Goal: Task Accomplishment & Management: Manage account settings

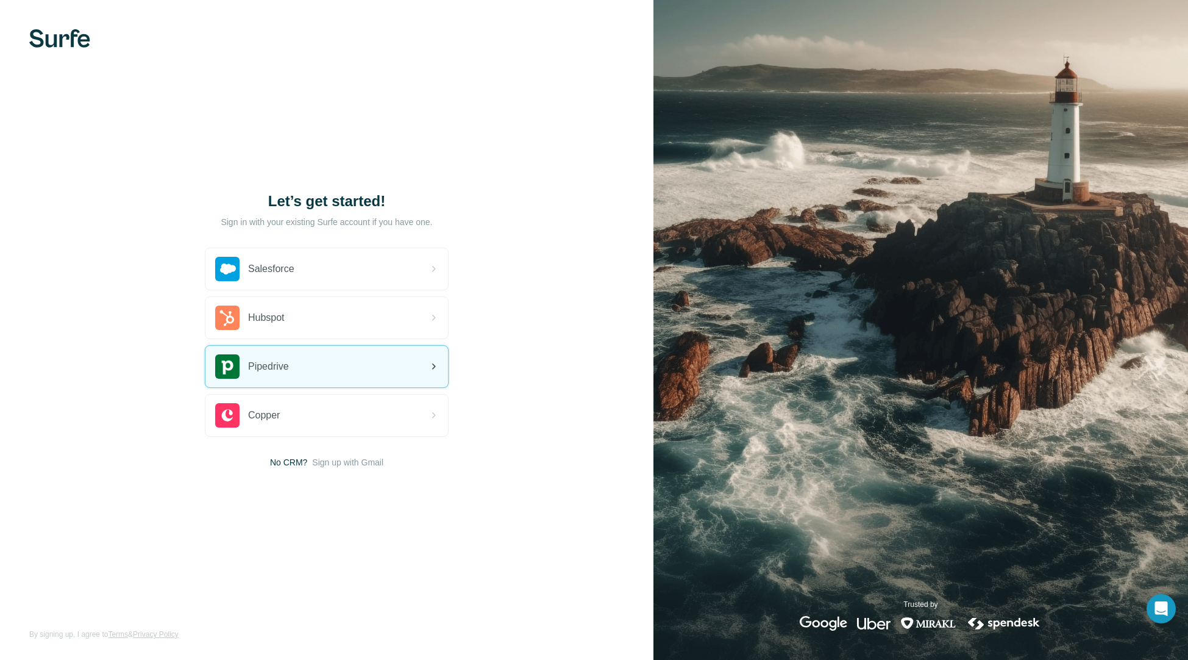
click at [337, 376] on div "Pipedrive" at bounding box center [326, 366] width 243 height 41
click at [305, 366] on div "Pipedrive" at bounding box center [326, 366] width 243 height 41
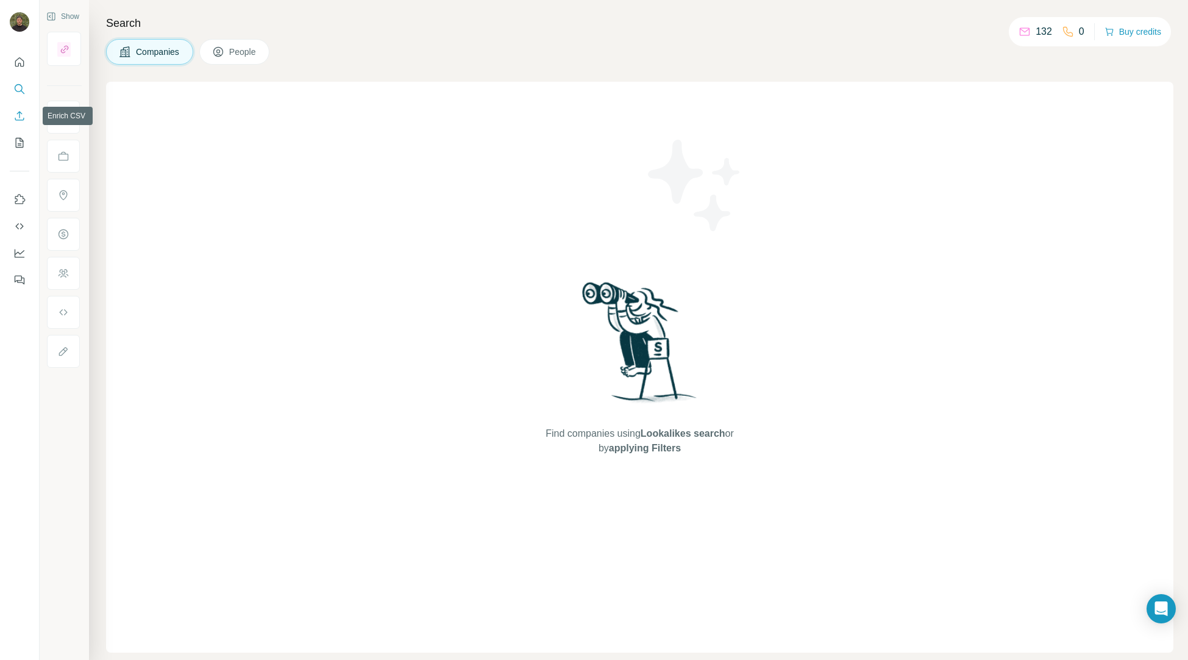
click at [23, 115] on icon "Enrich CSV" at bounding box center [19, 116] width 12 height 12
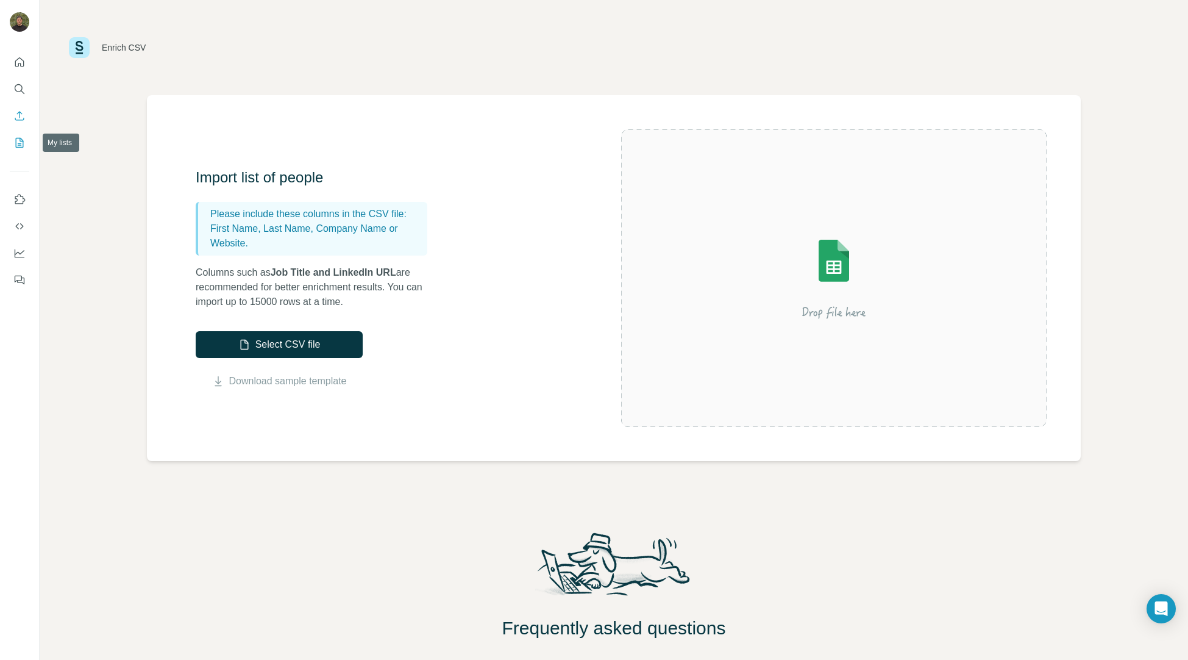
click at [18, 140] on icon "My lists" at bounding box center [19, 143] width 12 height 12
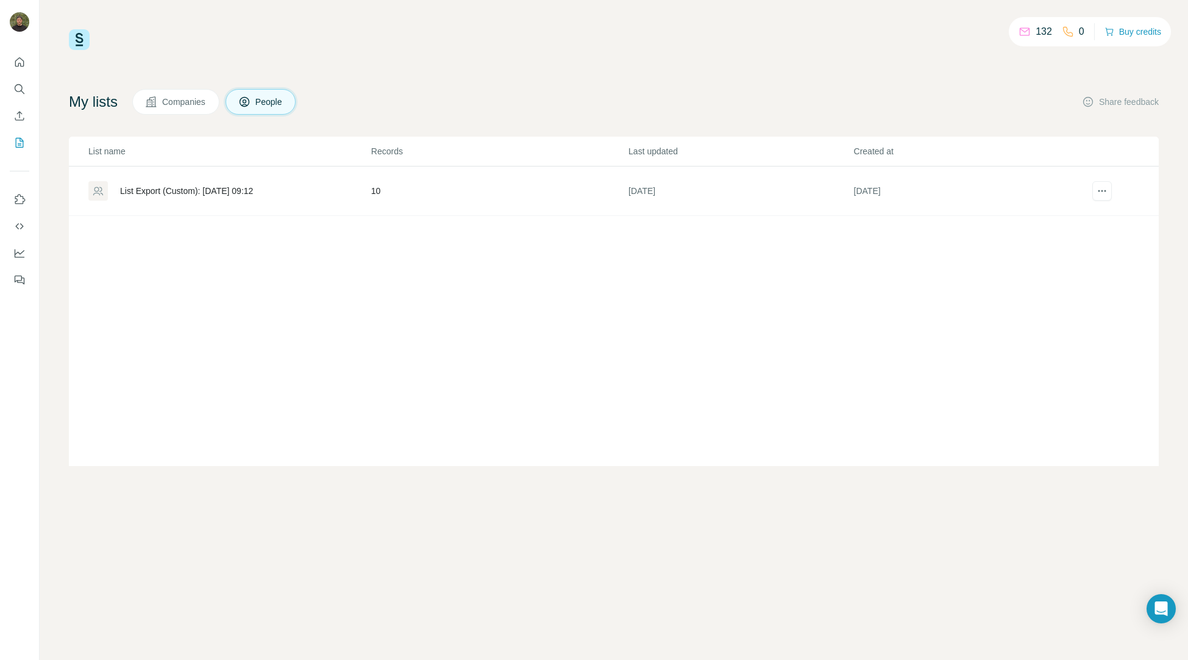
click at [192, 95] on button "Companies" at bounding box center [175, 102] width 87 height 26
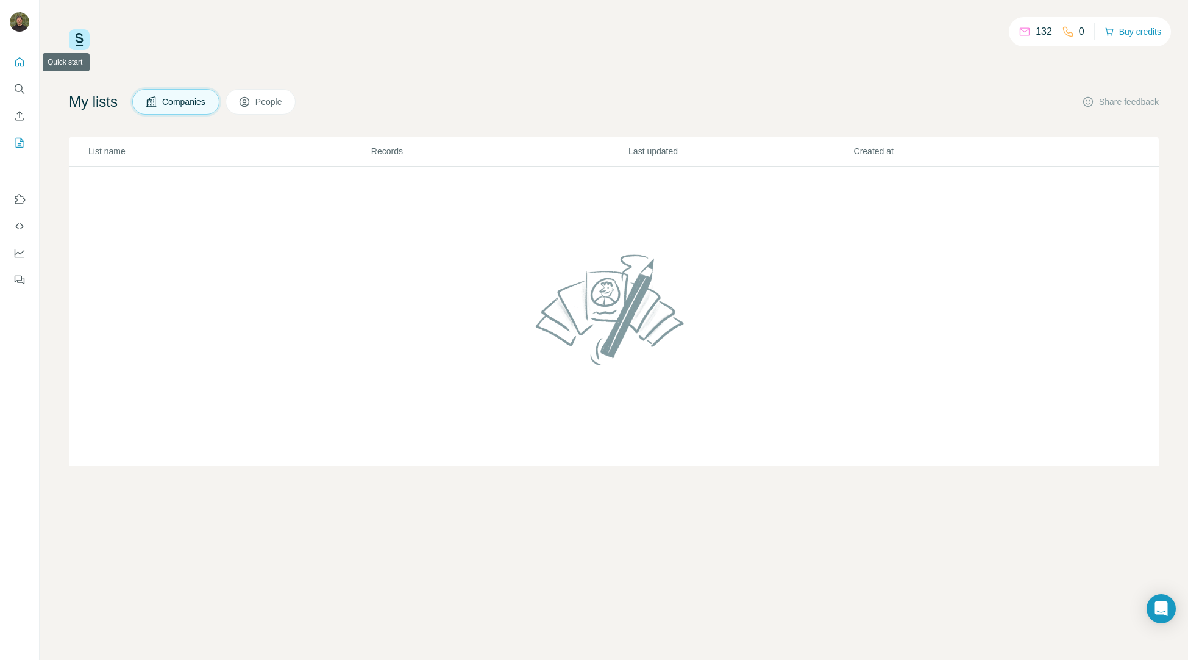
click at [13, 65] on icon "Quick start" at bounding box center [19, 62] width 12 height 12
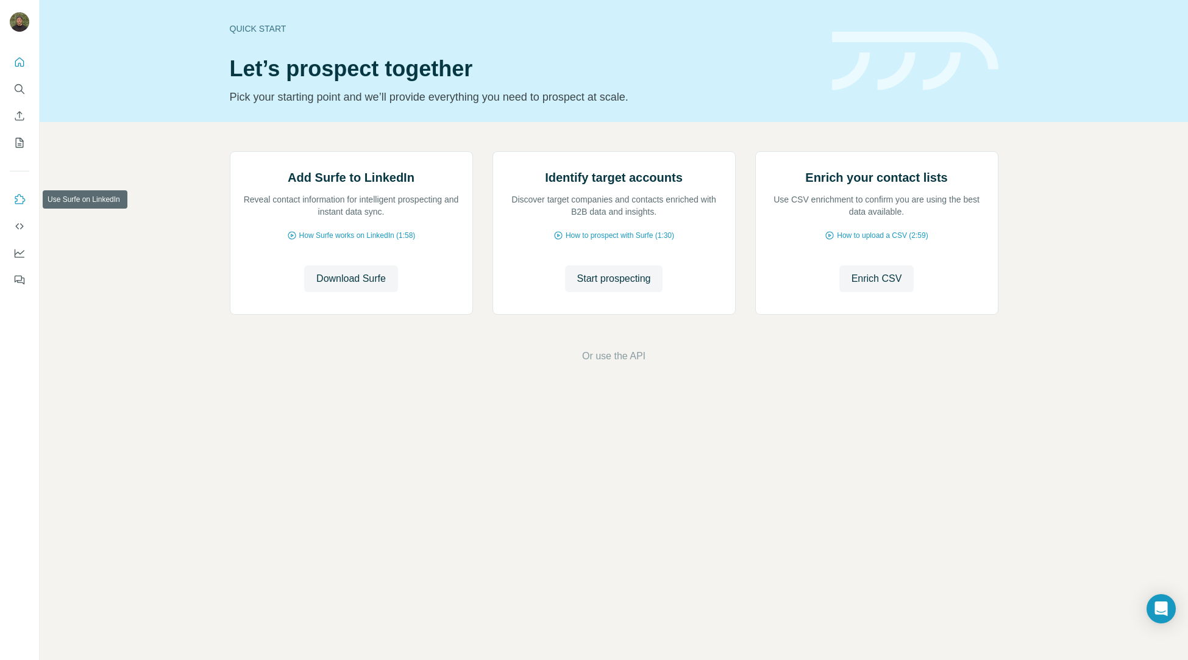
click at [16, 195] on icon "Use Surfe on LinkedIn" at bounding box center [19, 199] width 12 height 12
click at [18, 229] on icon "Use Surfe API" at bounding box center [19, 226] width 8 height 6
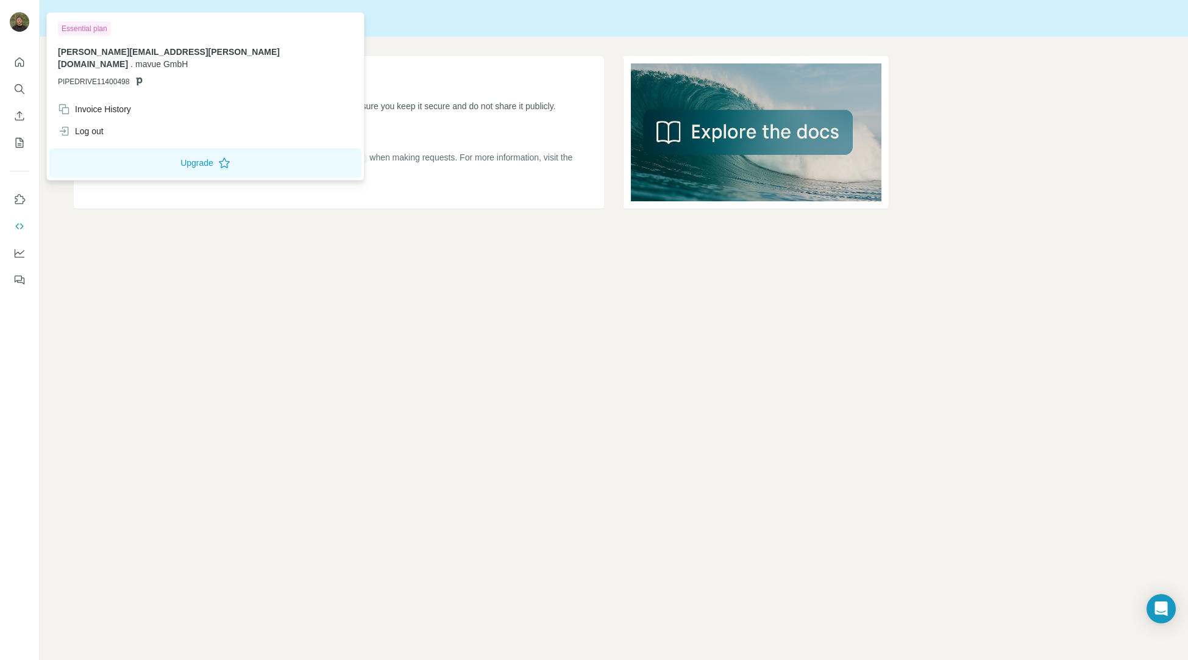
click at [134, 76] on icon at bounding box center [139, 81] width 10 height 10
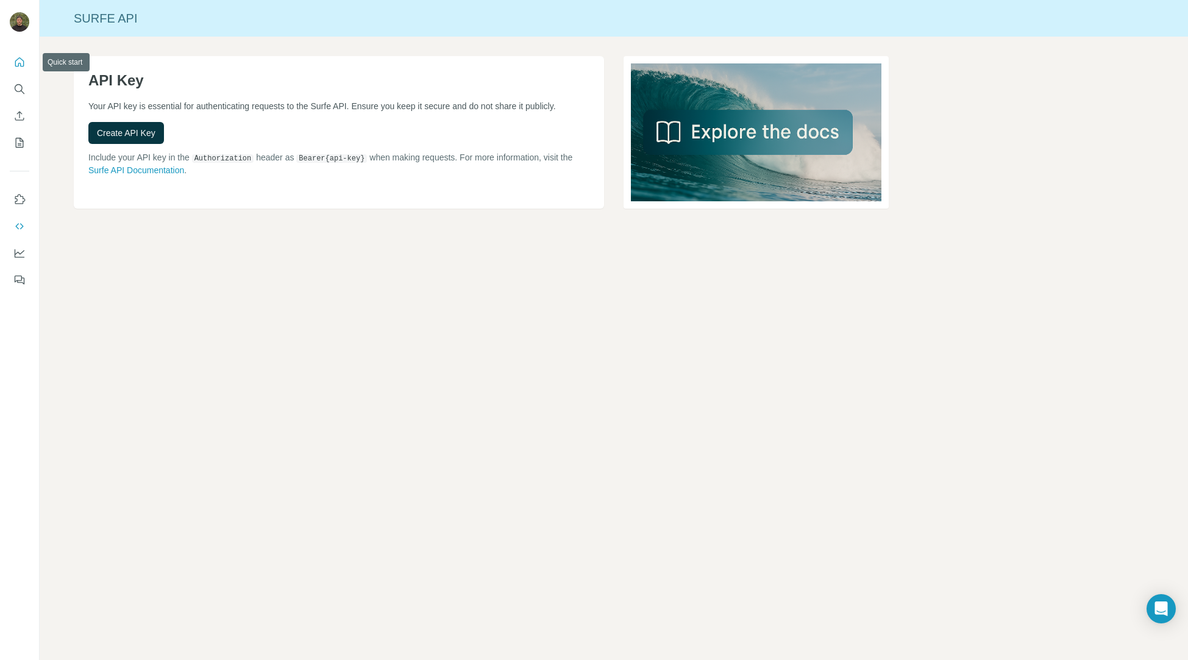
click at [18, 55] on button "Quick start" at bounding box center [20, 62] width 20 height 22
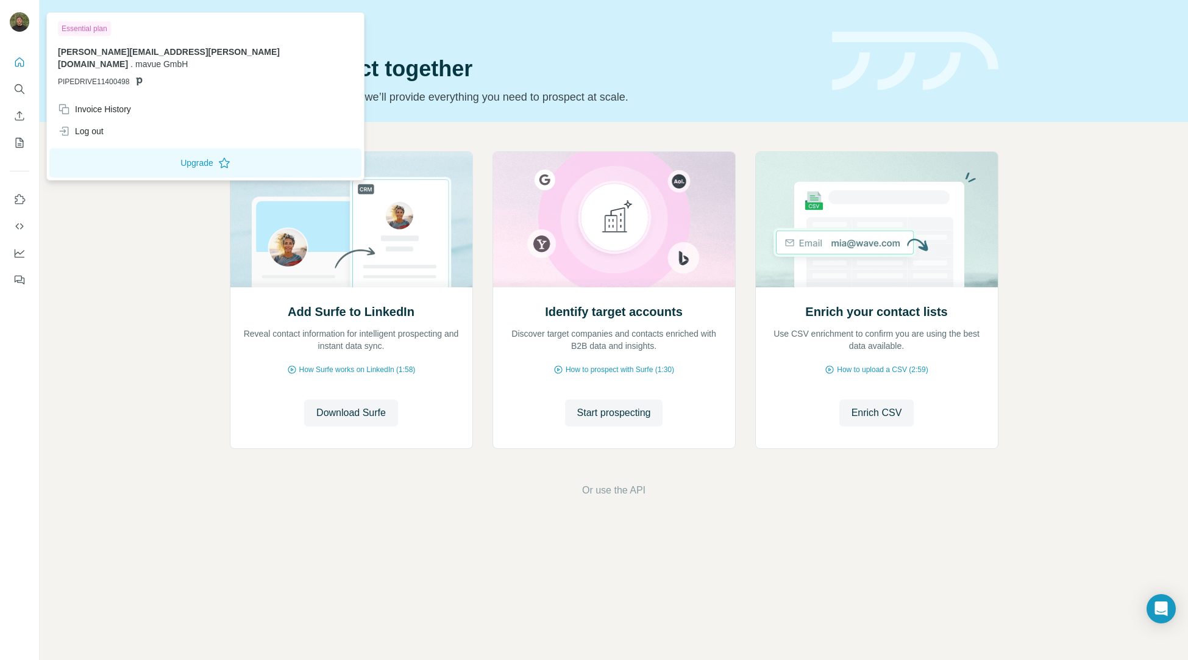
click at [18, 32] on div at bounding box center [20, 23] width 20 height 22
click at [140, 152] on button "Upgrade" at bounding box center [205, 162] width 312 height 29
click at [85, 321] on div "Add Surfe to LinkedIn Reveal contact information for intelligent prospecting an…" at bounding box center [614, 324] width 1149 height 405
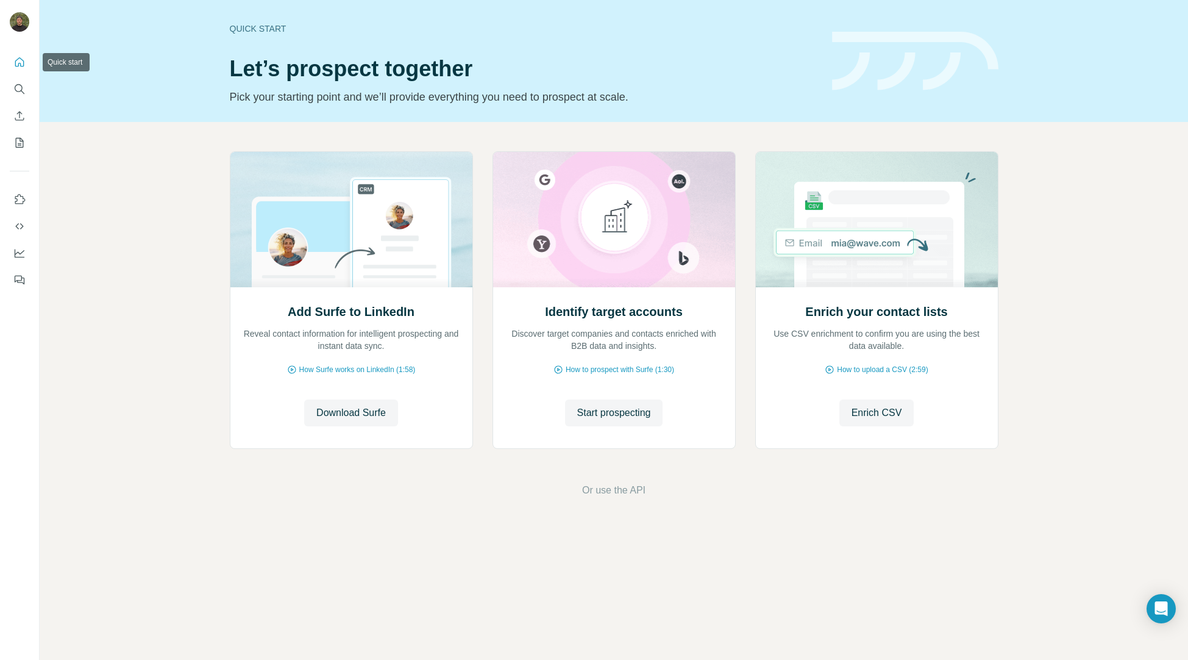
click at [12, 61] on button "Quick start" at bounding box center [20, 62] width 20 height 22
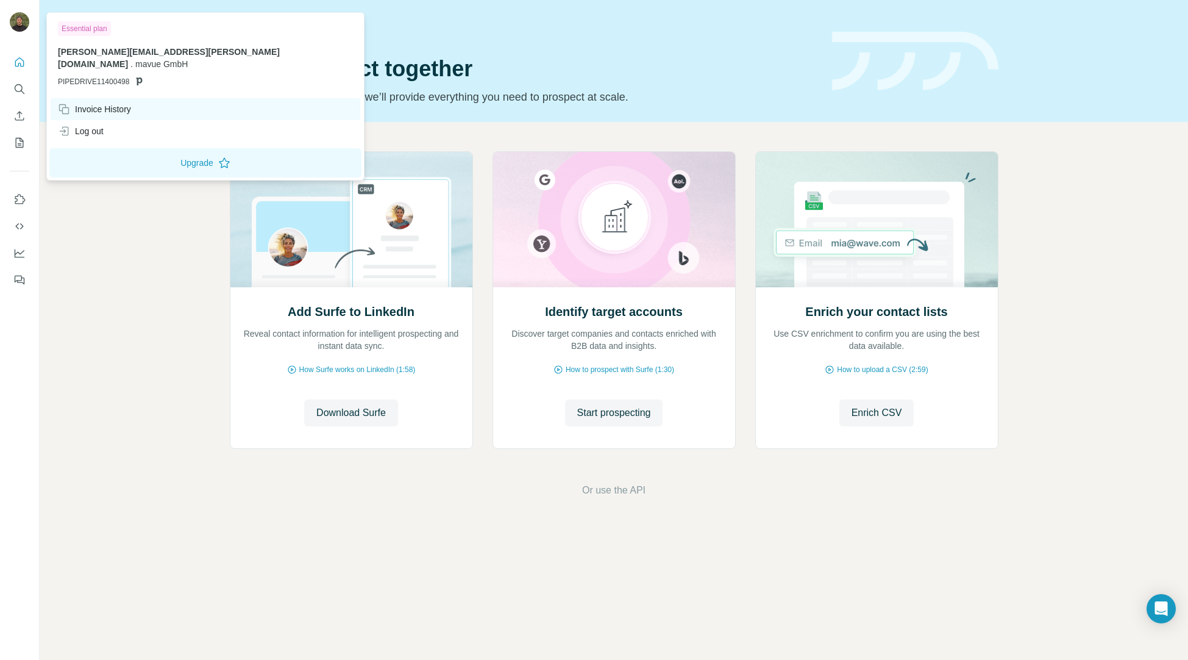
click at [125, 107] on div "Invoice History" at bounding box center [206, 109] width 310 height 22
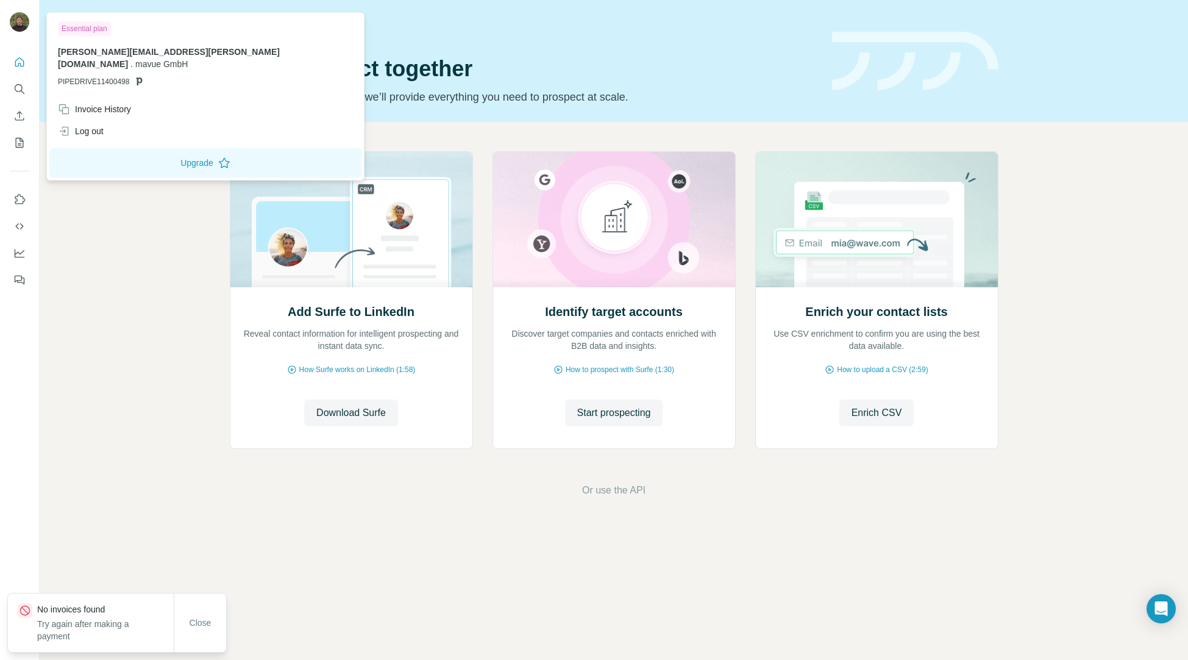
click at [159, 334] on div "Add Surfe to LinkedIn Reveal contact information for intelligent prospecting an…" at bounding box center [614, 324] width 1149 height 405
drag, startPoint x: 138, startPoint y: 149, endPoint x: 234, endPoint y: 59, distance: 132.0
click at [240, 57] on body "Quick start Let’s prospect together Pick your starting point and we’ll provide …" at bounding box center [594, 330] width 1188 height 660
click at [102, 120] on div "Log out" at bounding box center [206, 131] width 310 height 22
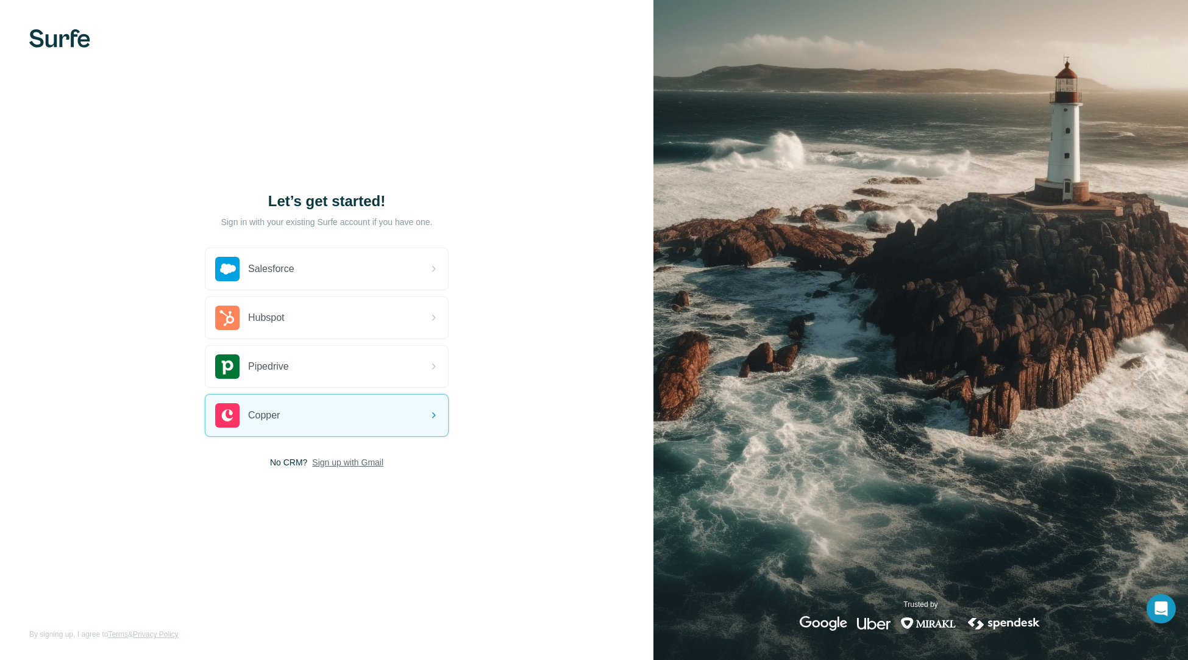
click at [327, 462] on span "Sign up with Gmail" at bounding box center [347, 462] width 71 height 12
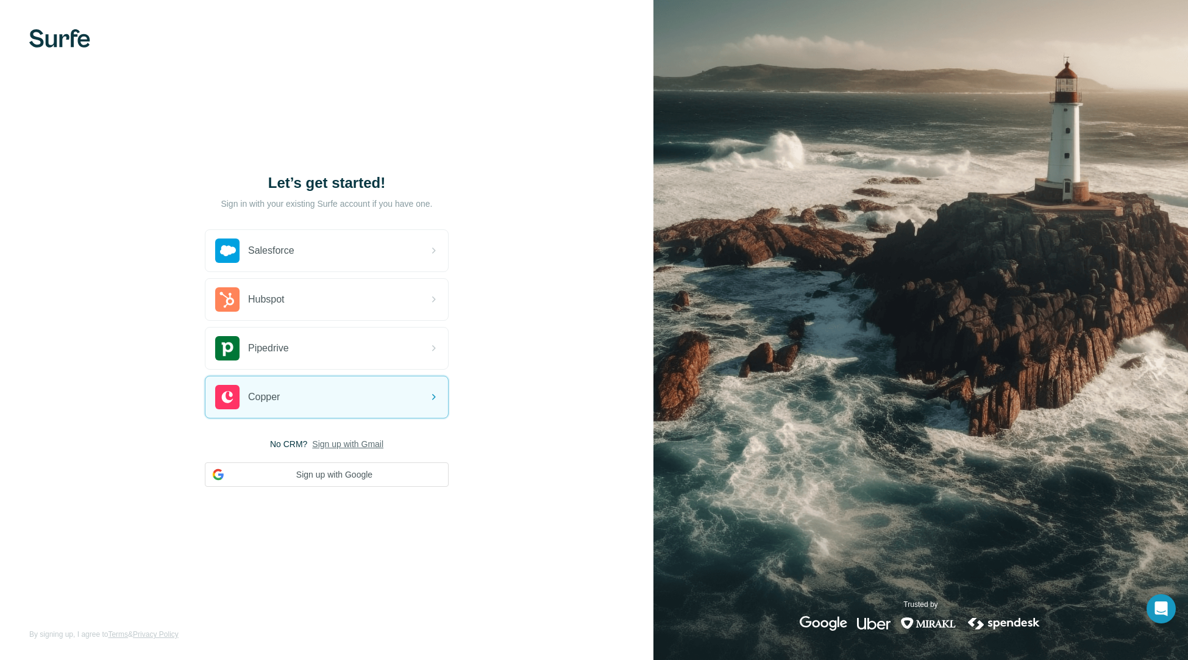
click at [349, 490] on div "Let’s get started! Sign in with your existing Surfe account if you have one. Sa…" at bounding box center [327, 330] width 654 height 660
click at [349, 474] on button "Sign up with Google" at bounding box center [327, 474] width 244 height 24
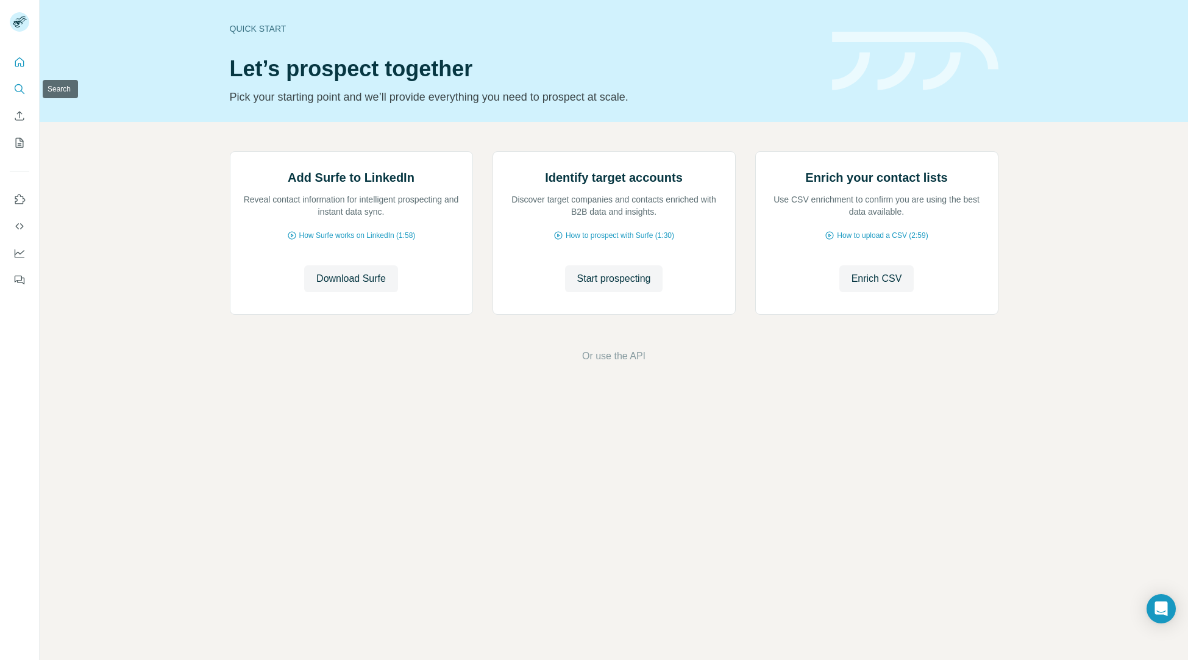
click at [19, 92] on icon "Search" at bounding box center [19, 89] width 12 height 12
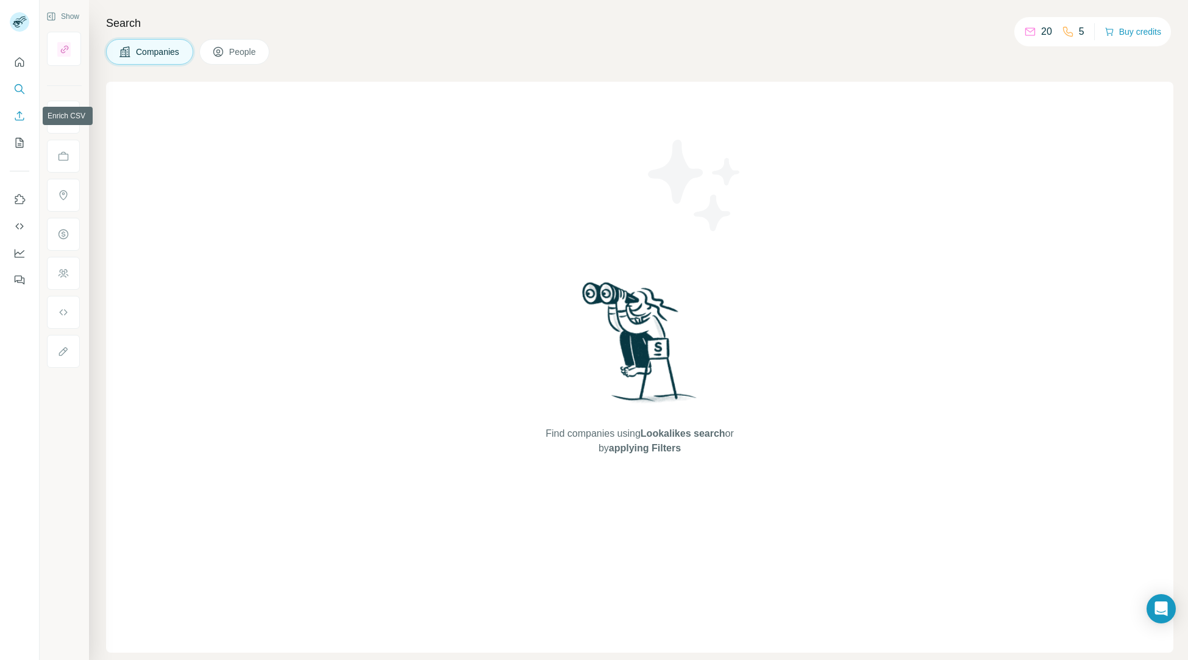
click at [18, 116] on icon "Enrich CSV" at bounding box center [19, 116] width 12 height 12
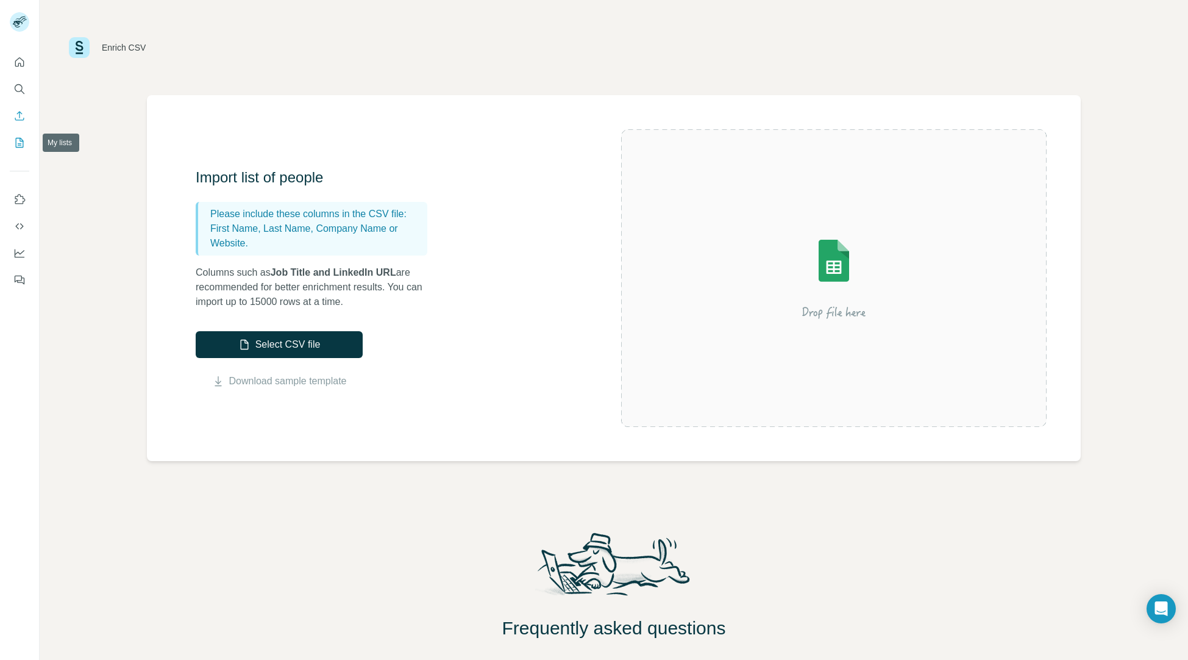
click at [18, 148] on icon "My lists" at bounding box center [20, 143] width 8 height 10
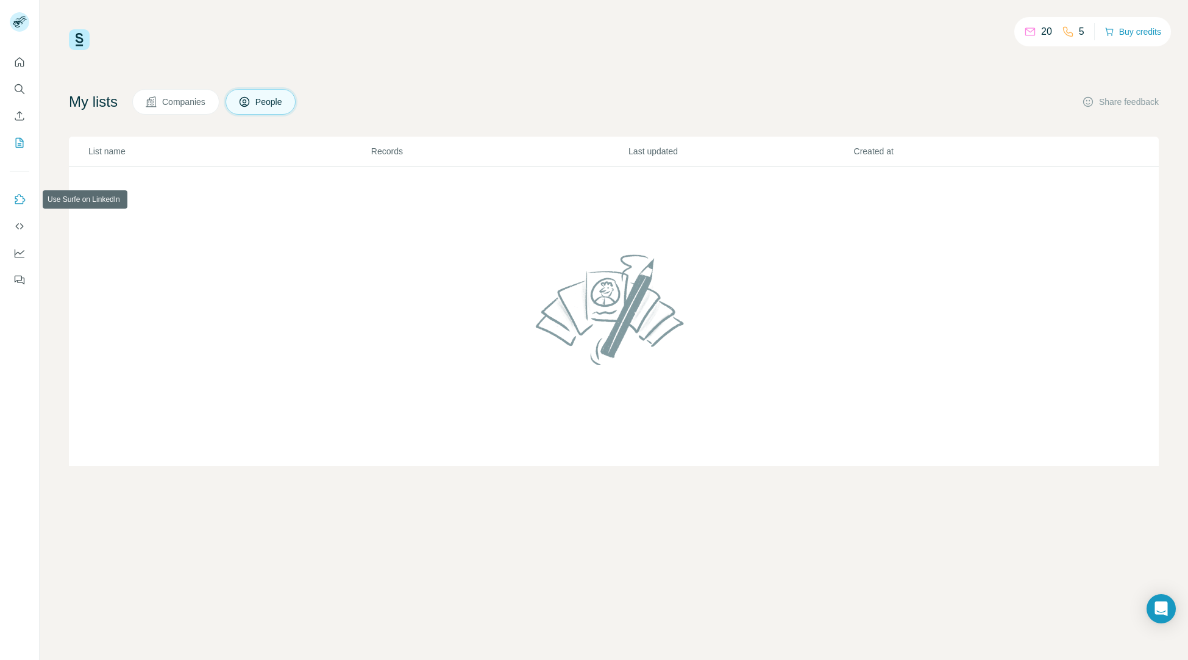
click at [20, 204] on icon "Use Surfe on LinkedIn" at bounding box center [19, 199] width 12 height 12
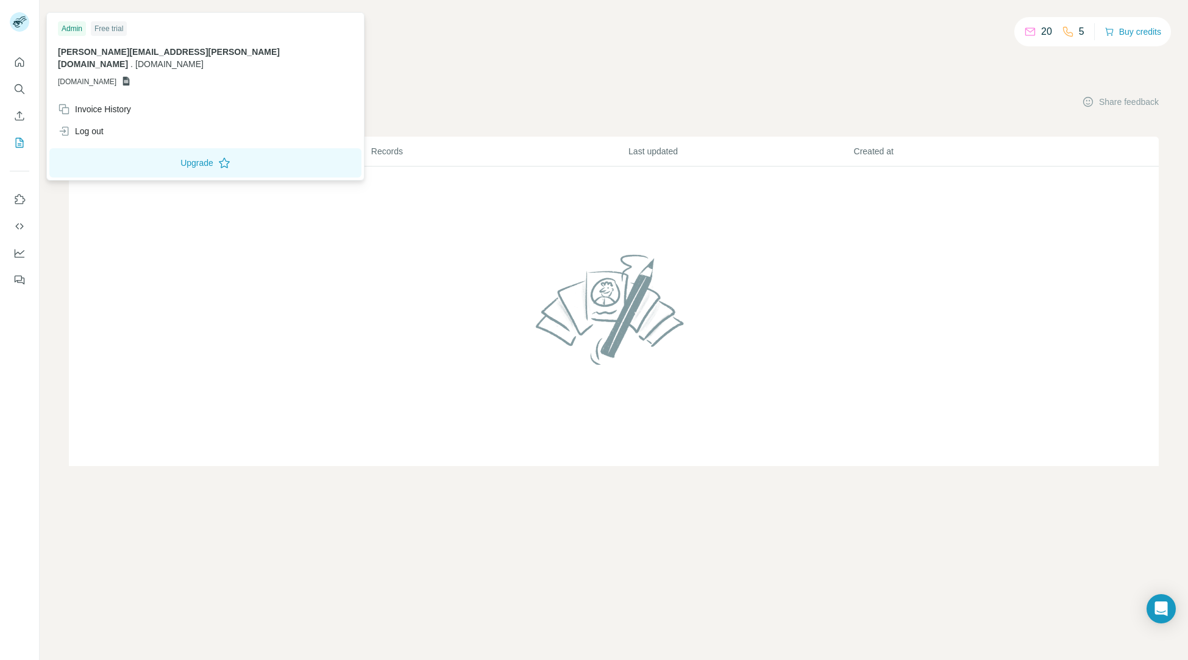
click at [21, 27] on rect at bounding box center [20, 22] width 20 height 20
click at [93, 103] on div "Invoice History" at bounding box center [94, 109] width 73 height 12
click at [552, 91] on div "My lists Companies People Share feedback" at bounding box center [614, 102] width 1090 height 26
